Goal: Task Accomplishment & Management: Complete application form

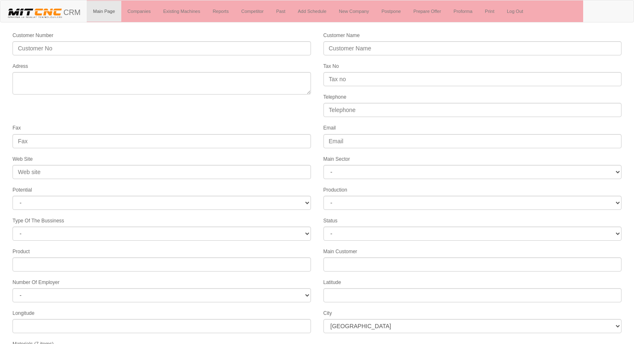
select select
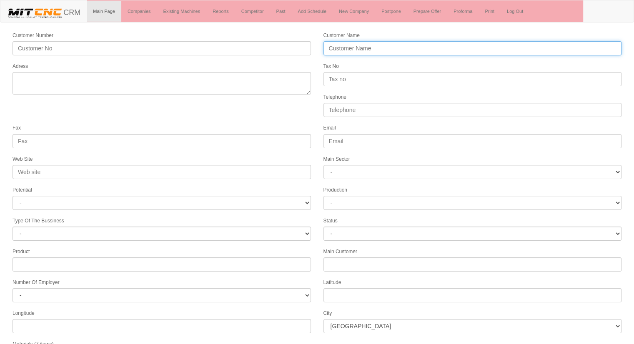
click at [411, 54] on input "Customer Name" at bounding box center [472, 48] width 298 height 14
type input "NAZ OTOMOTİV CNC YEDEK PARÇA [DEMOGRAPHIC_DATA]"
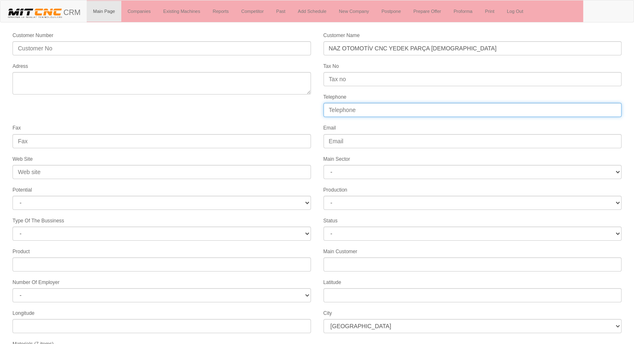
click at [359, 105] on input "Telephone" at bounding box center [472, 110] width 298 height 14
type input "05337484699"
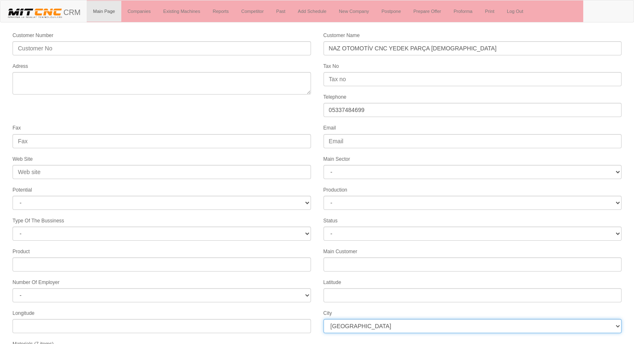
click at [356, 321] on select "İstanbul Adana Adıyaman Afyon Ağrı Amasya Ankara Antalya Artvin Aydın Balıkesir…" at bounding box center [472, 326] width 298 height 14
select select "1232"
click at [356, 321] on select "İstanbul Adana Adıyaman Afyon Ağrı Amasya Ankara Antalya Artvin Aydın Balıkesir…" at bounding box center [472, 326] width 298 height 14
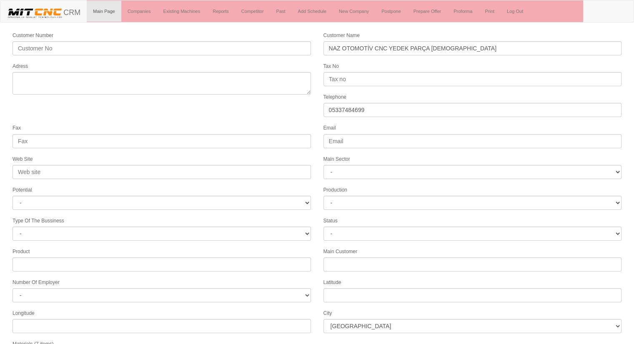
click at [315, 309] on div "Longitude" at bounding box center [161, 321] width 311 height 25
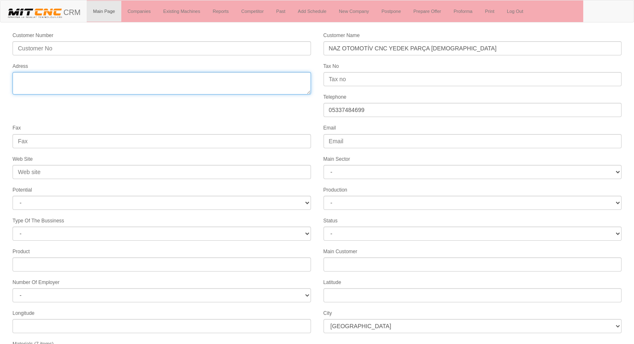
click at [128, 84] on textarea "Adress" at bounding box center [162, 83] width 298 height 23
type textarea "F"
type textarea "[PERSON_NAME][STREET_ADDRESS]"
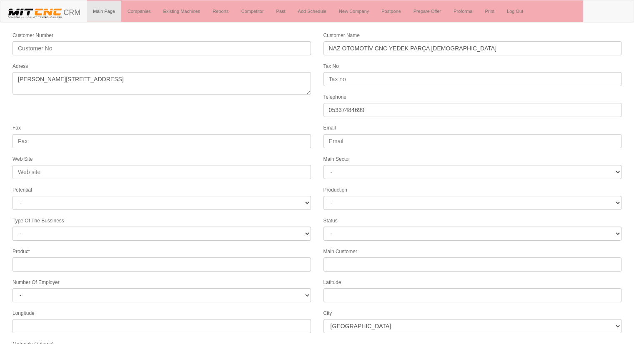
click at [256, 98] on form "Customer Number Customer Name NAZ OTOMOTİV CNC YEDEK PARÇA İMALAT Adress Tax No…" at bounding box center [317, 234] width 634 height 406
click at [248, 115] on form "Customer Number Customer Name NAZ OTOMOTİV CNC YEDEK PARÇA İMALAT Adress Tax No…" at bounding box center [317, 234] width 634 height 406
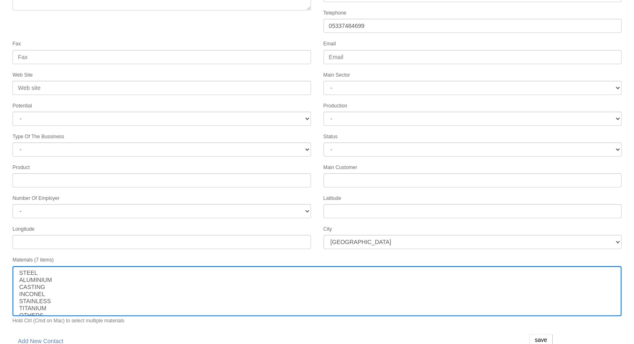
scroll to position [85, 0]
click at [542, 333] on input "save" at bounding box center [540, 339] width 23 height 12
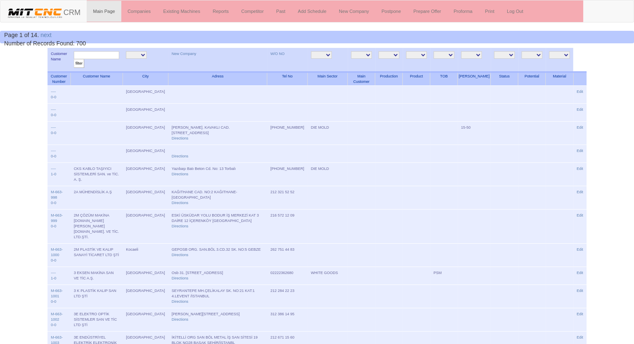
click at [93, 55] on input "text" at bounding box center [96, 55] width 45 height 8
type input "naz oto"
click at [74, 59] on input "filter" at bounding box center [79, 63] width 10 height 9
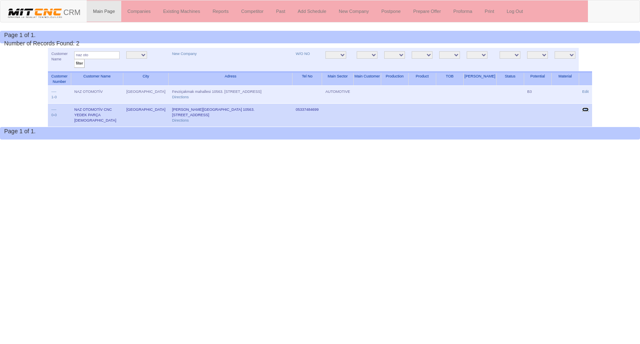
click at [585, 108] on link "Edit" at bounding box center [585, 110] width 7 height 4
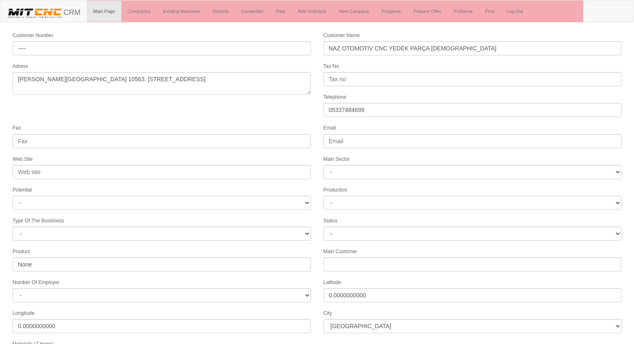
select select "1232"
select select
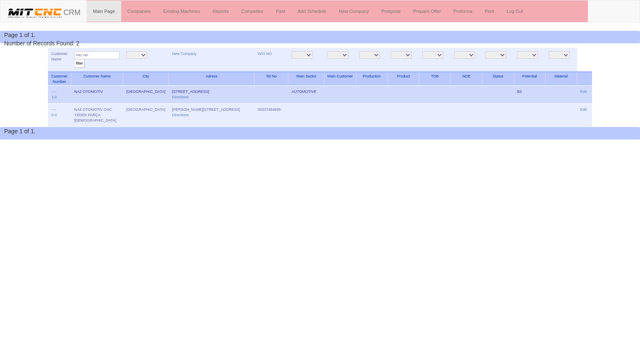
click at [589, 93] on td "Edit" at bounding box center [584, 95] width 15 height 18
click at [587, 92] on link "Edit" at bounding box center [584, 92] width 7 height 4
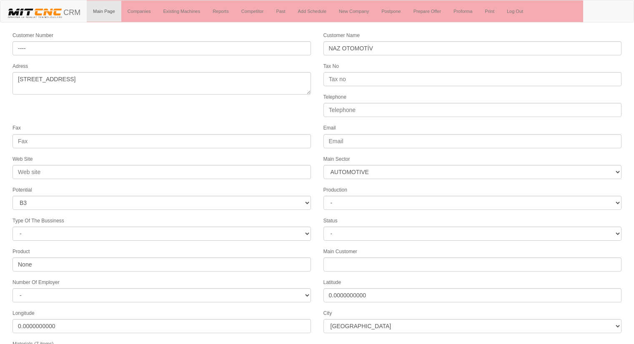
select select "370"
select select "6"
select select "1232"
select select
click at [140, 13] on link "Companies" at bounding box center [139, 11] width 36 height 21
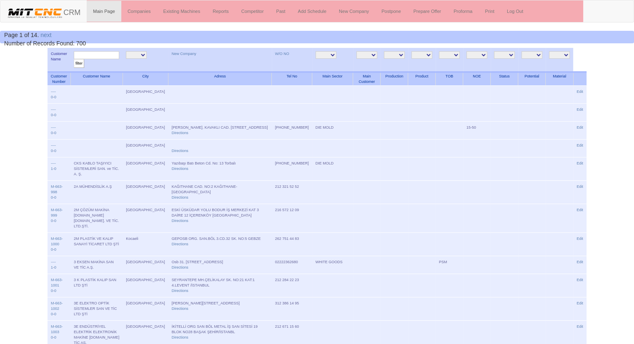
click at [110, 55] on input "text" at bounding box center [96, 55] width 45 height 8
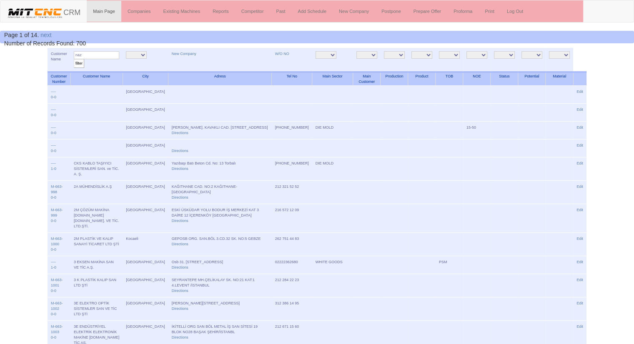
type input "naz oto"
click at [74, 59] on input "filter" at bounding box center [79, 63] width 10 height 9
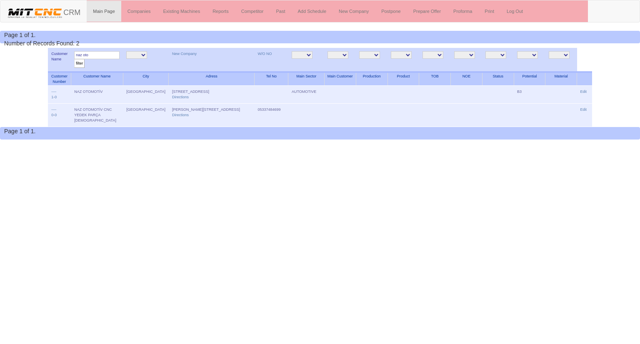
click at [118, 58] on input "naz oto" at bounding box center [96, 55] width 45 height 8
type input "n"
type input "payam"
click at [74, 59] on input "filter" at bounding box center [79, 63] width 10 height 9
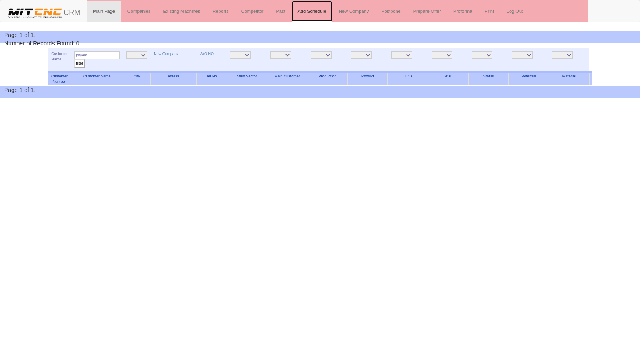
click at [316, 10] on link "Add Schedule" at bounding box center [312, 11] width 41 height 21
